Goal: Information Seeking & Learning: Learn about a topic

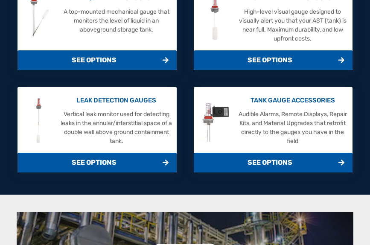
scroll to position [214, 0]
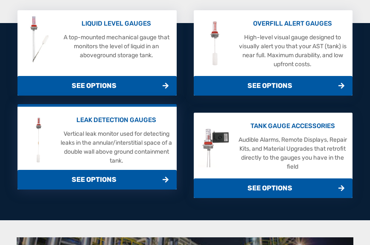
click at [130, 141] on p "Vertical leak monitor used for detecting leaks in the annular/interstitial spac…" at bounding box center [117, 147] width 112 height 36
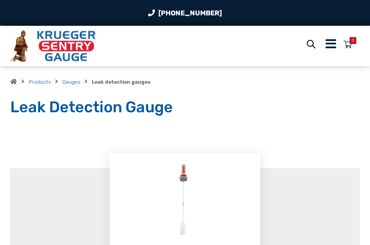
click at [332, 46] on icon "Menu Icon" at bounding box center [331, 44] width 11 height 12
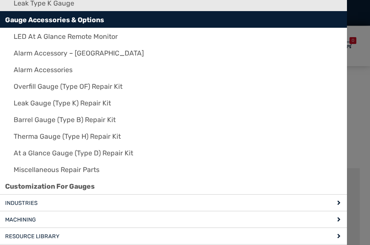
scroll to position [342, 0]
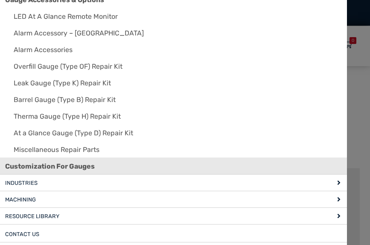
click at [73, 163] on span "Customization For Gauges" at bounding box center [50, 166] width 90 height 9
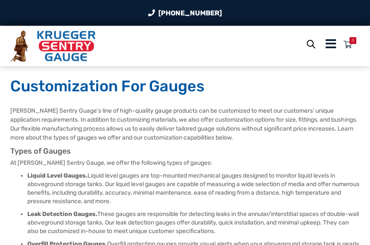
click at [331, 46] on icon "Menu Icon" at bounding box center [331, 44] width 11 height 12
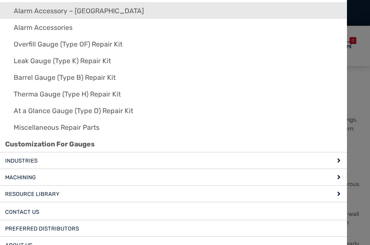
scroll to position [385, 0]
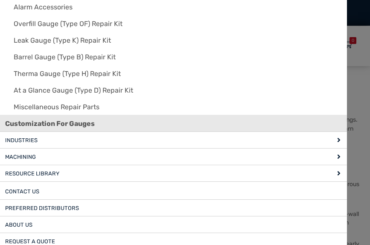
click at [81, 125] on span "Customization For Gauges" at bounding box center [50, 124] width 90 height 9
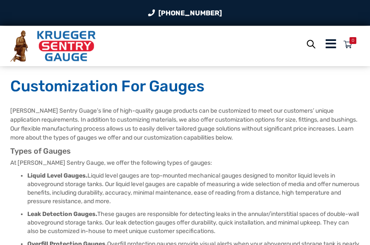
click at [308, 49] on icon "Open search bar" at bounding box center [311, 44] width 9 height 15
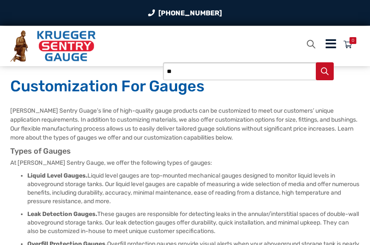
type input "**"
click at [316, 62] on button "Search" at bounding box center [325, 71] width 18 height 18
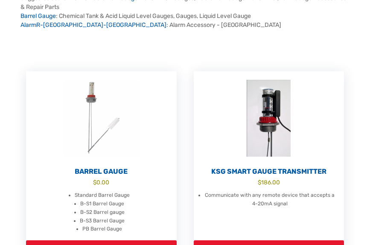
scroll to position [171, 0]
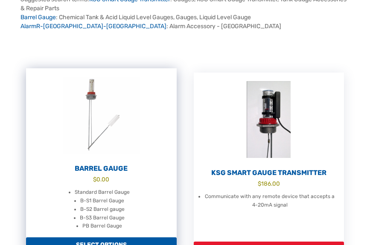
click at [127, 166] on h2 "Barrel Gauge" at bounding box center [101, 169] width 150 height 9
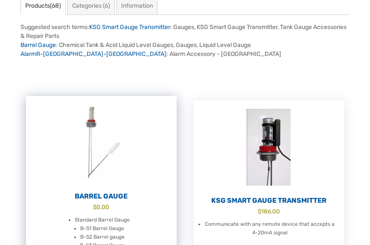
scroll to position [128, 0]
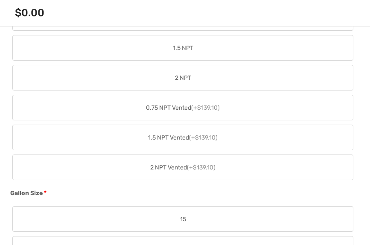
scroll to position [641, 0]
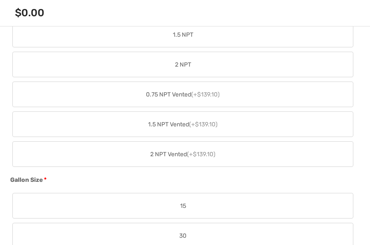
click at [187, 65] on span "2 NPT" at bounding box center [183, 64] width 16 height 9
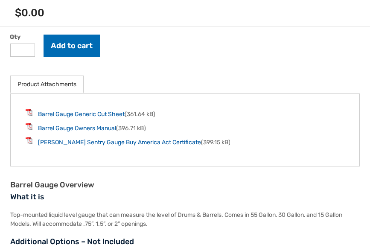
scroll to position [1367, 0]
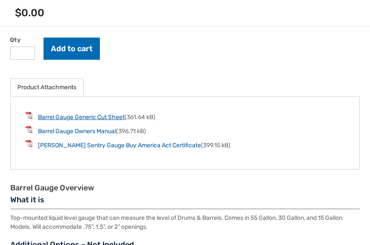
click at [107, 117] on link "Barrel Gauge Generic Cut Sheet" at bounding box center [81, 117] width 87 height 7
click at [96, 132] on link "Barrel Gauge Owners Manual" at bounding box center [77, 131] width 78 height 7
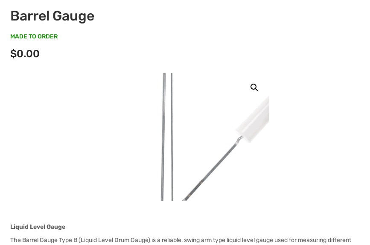
scroll to position [0, 0]
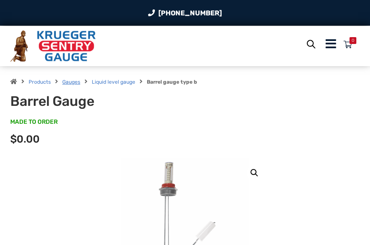
click at [65, 83] on link "Gauges" at bounding box center [71, 82] width 18 height 6
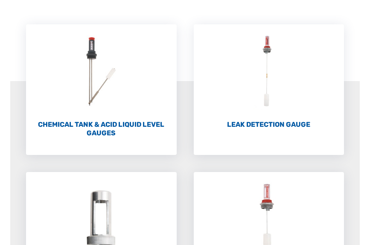
scroll to position [128, 0]
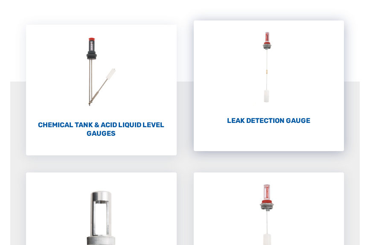
click at [269, 110] on img "Visit product category Leak Detection Gauge" at bounding box center [269, 68] width 150 height 94
